Goal: Find specific page/section: Find specific page/section

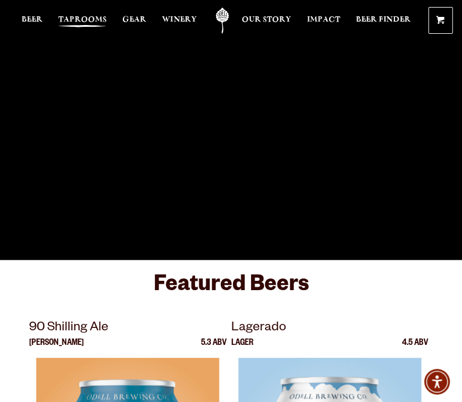
click at [98, 23] on span "Taprooms" at bounding box center [82, 19] width 48 height 9
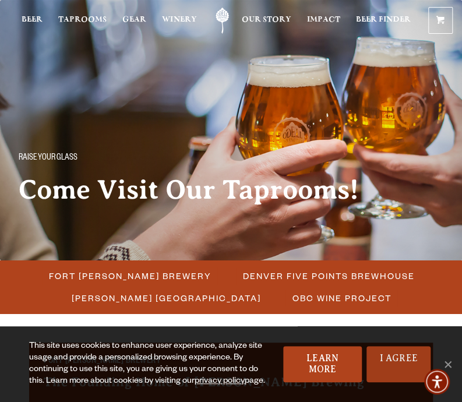
click at [403, 377] on link "I Agree" at bounding box center [399, 364] width 64 height 36
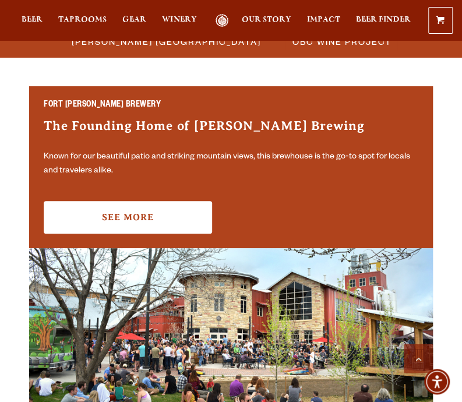
scroll to position [373, 0]
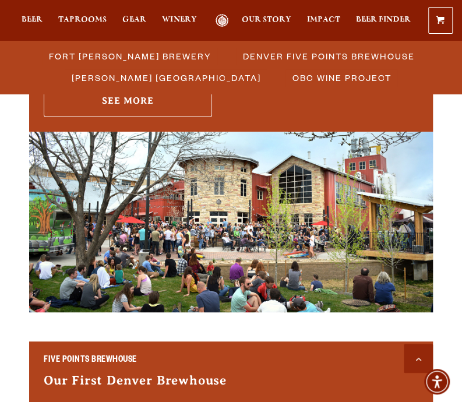
click at [77, 117] on link "See More" at bounding box center [128, 100] width 168 height 33
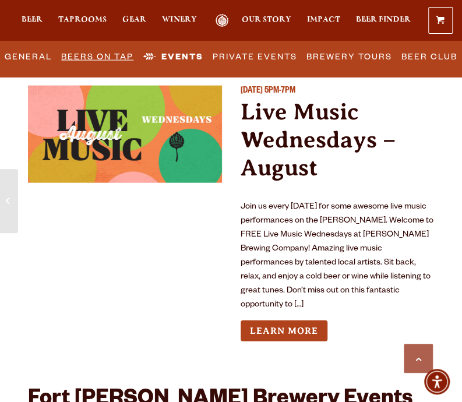
scroll to position [3660, 0]
